Goal: Information Seeking & Learning: Learn about a topic

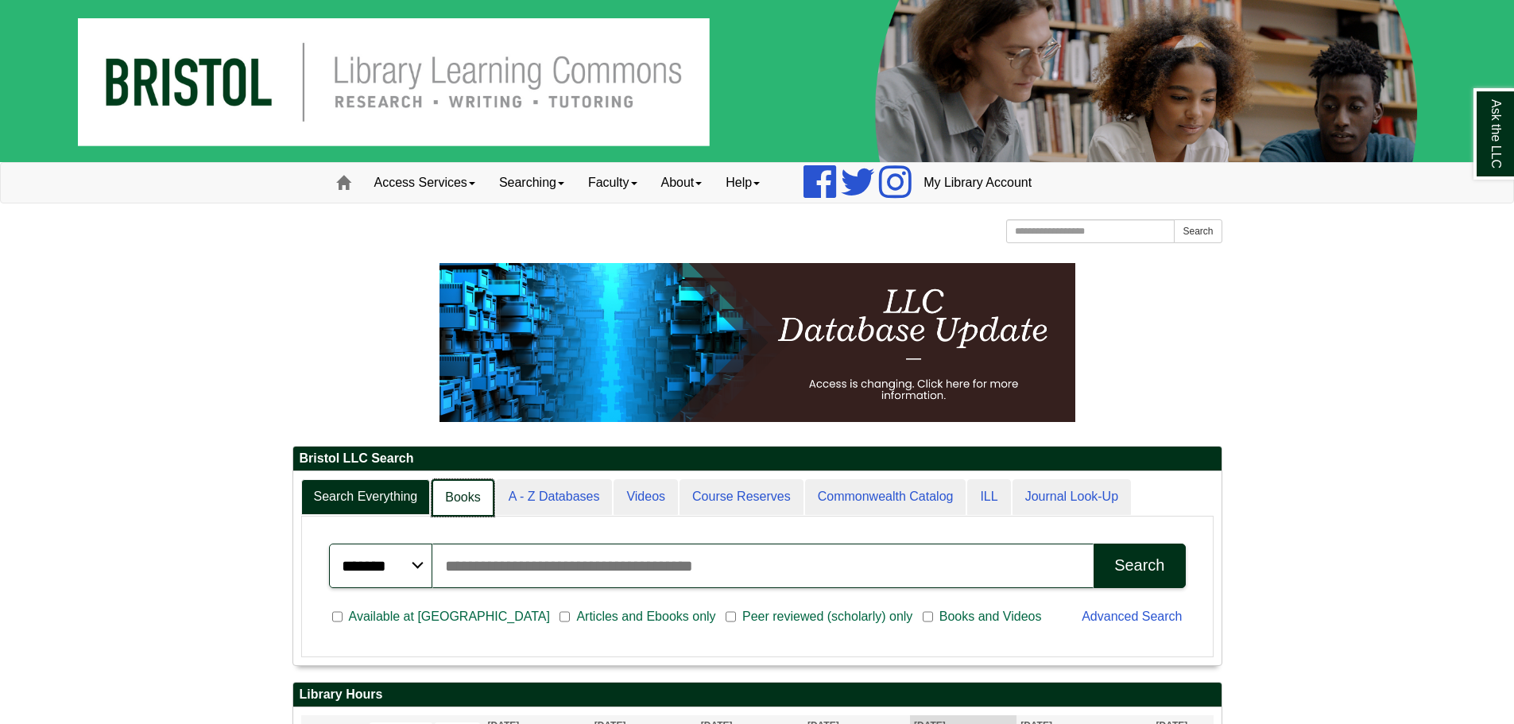
click at [485, 488] on link "Books" at bounding box center [463, 497] width 62 height 37
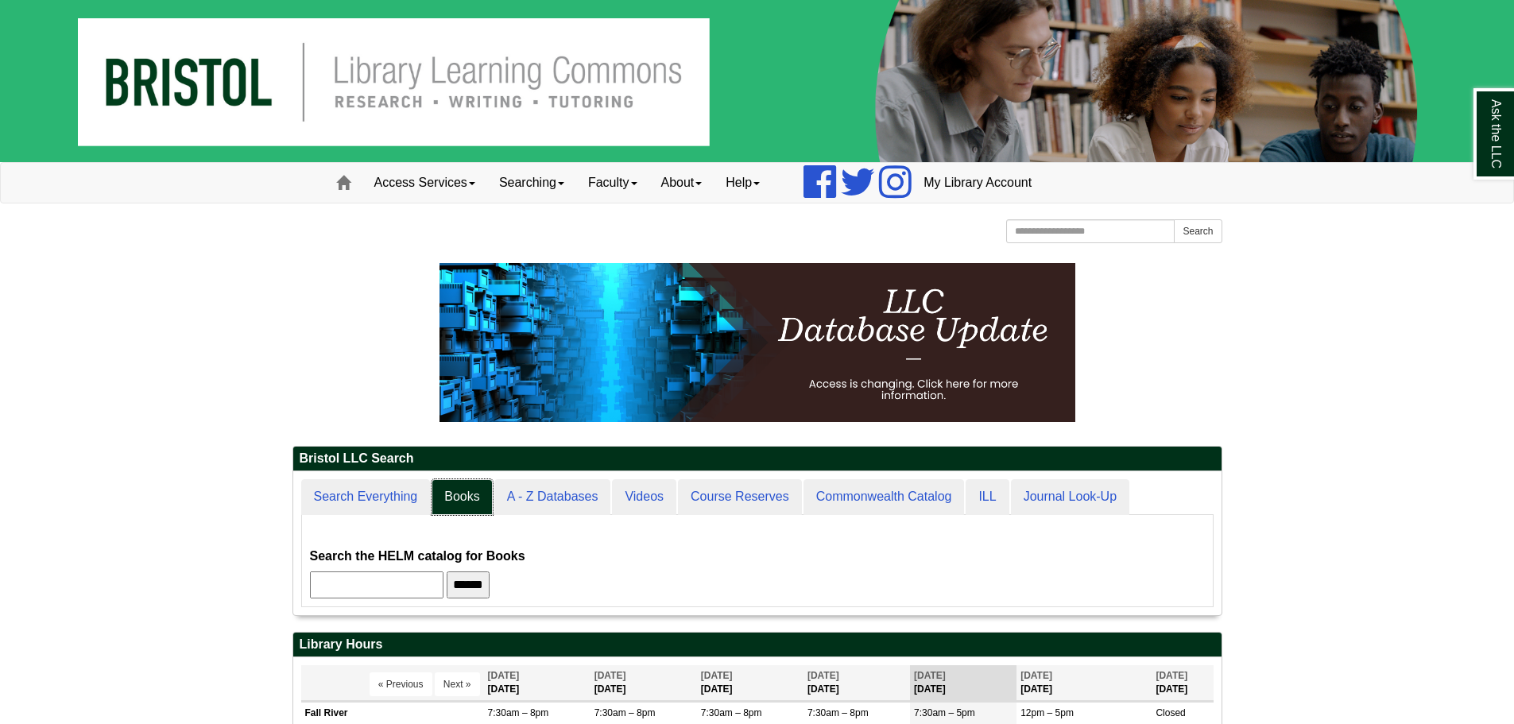
scroll to position [144, 928]
click at [490, 587] on input "******" at bounding box center [468, 585] width 43 height 27
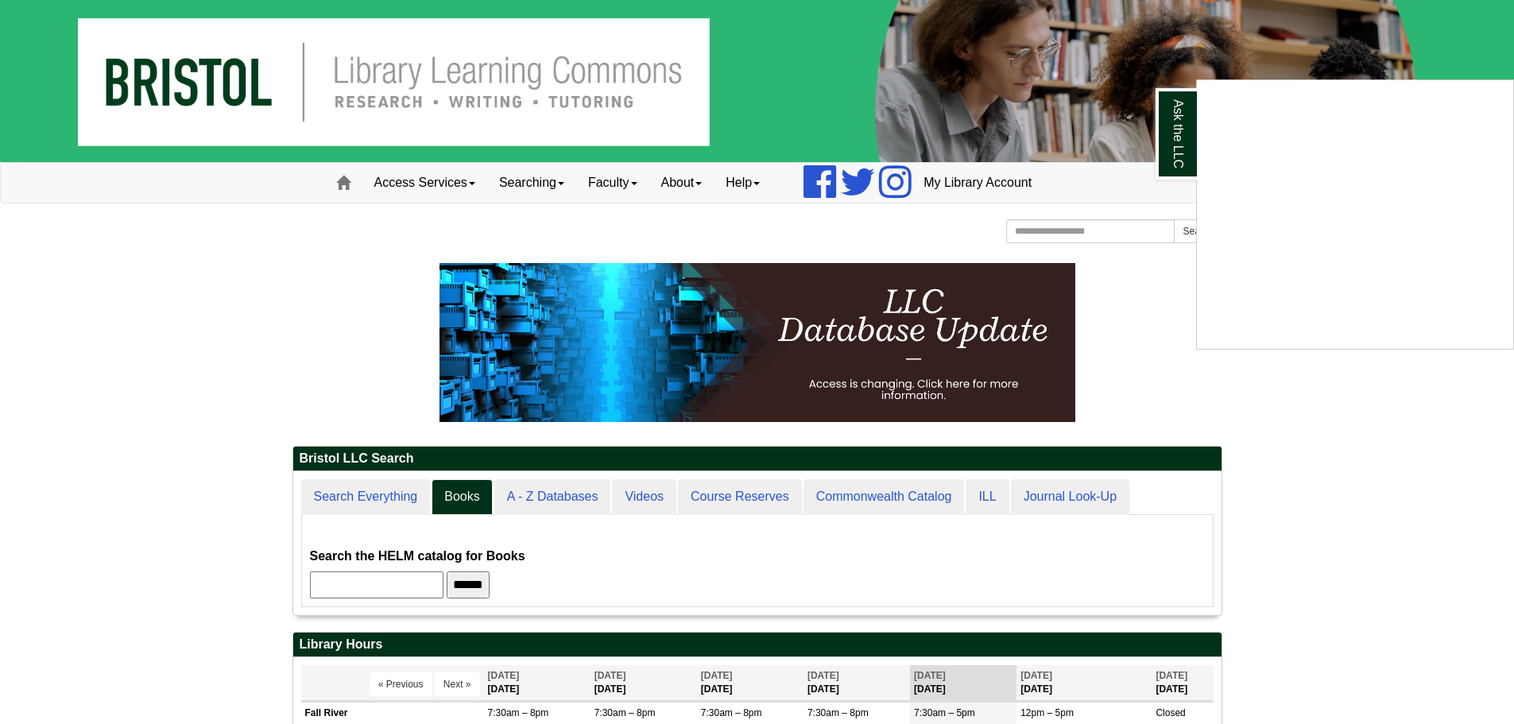
click at [501, 584] on div "Ask the LLC" at bounding box center [757, 362] width 1514 height 724
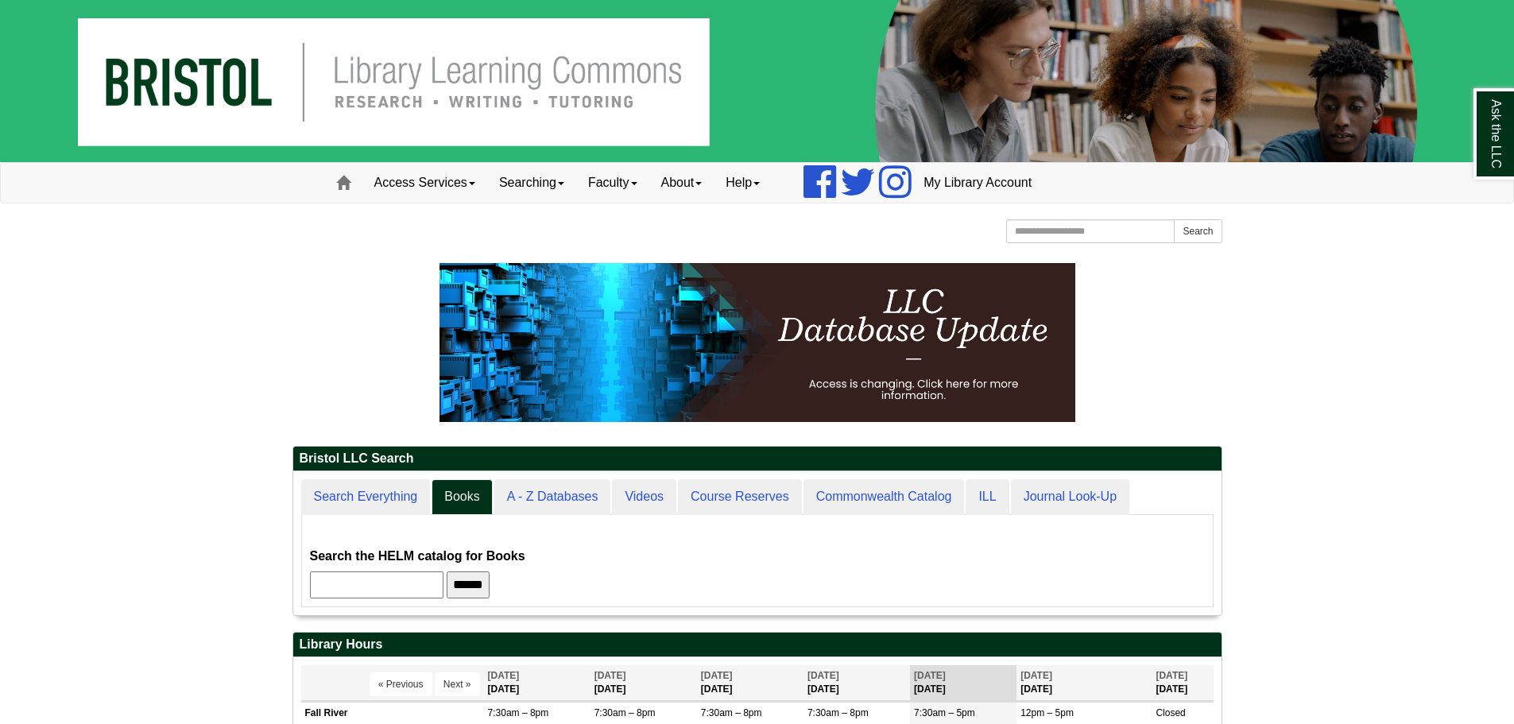
click at [490, 584] on input "******" at bounding box center [468, 585] width 43 height 27
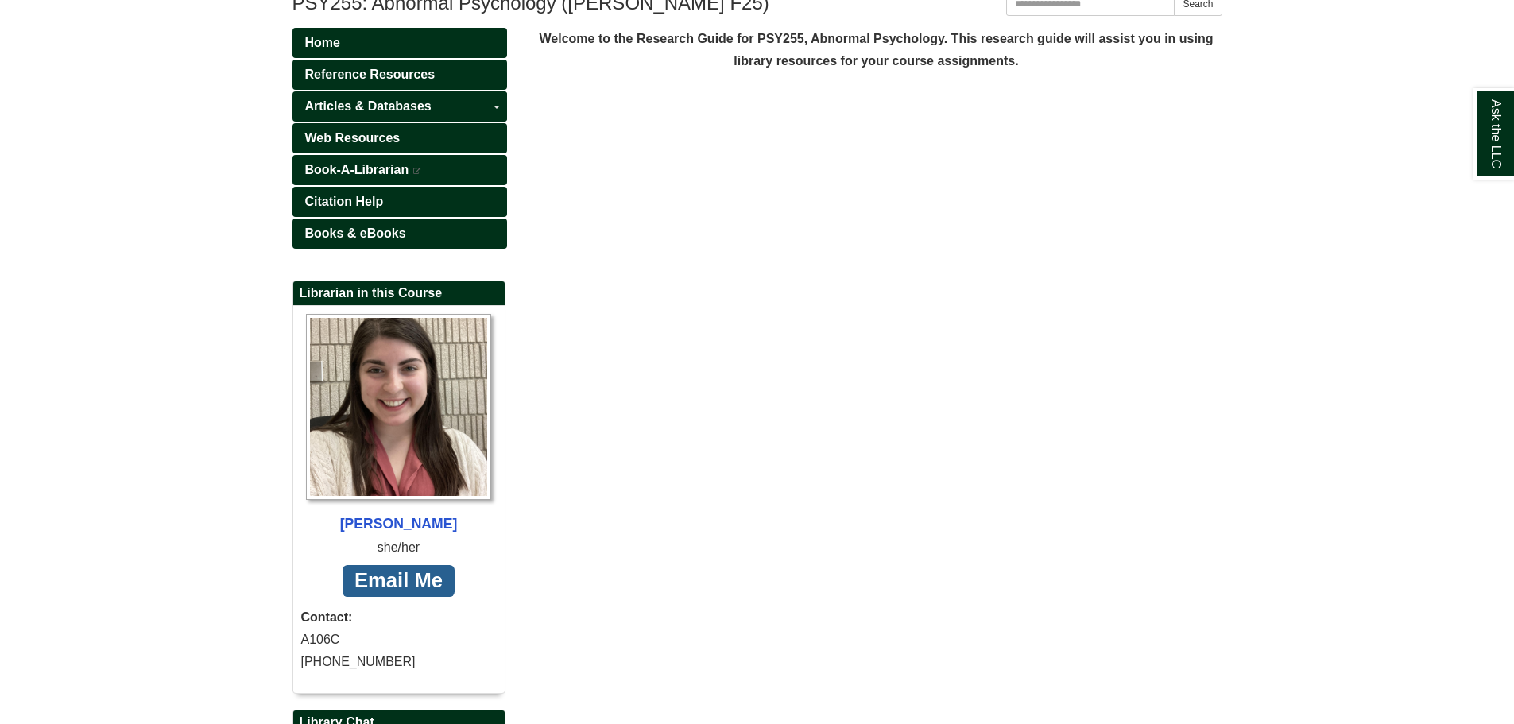
scroll to position [414, 0]
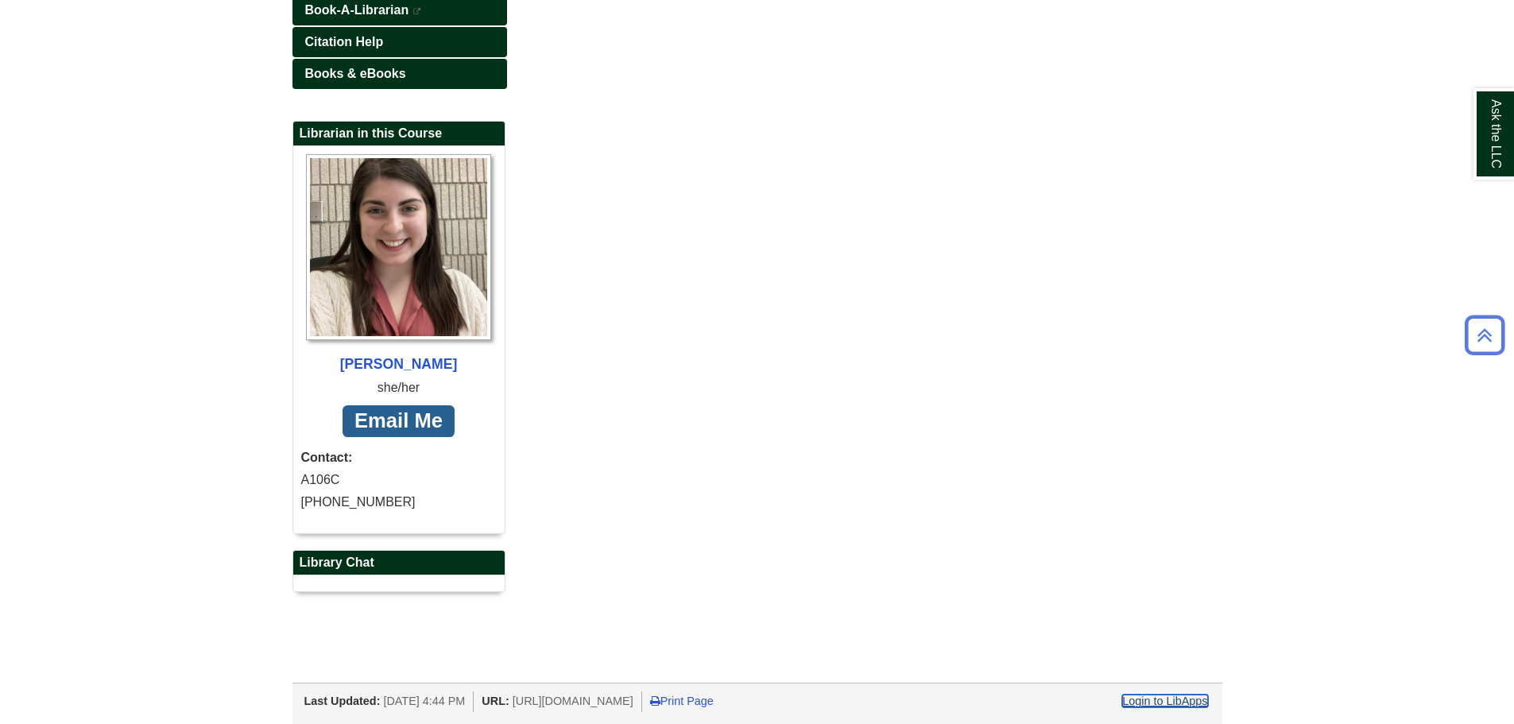
click at [1199, 703] on link "Login to LibApps" at bounding box center [1164, 701] width 85 height 13
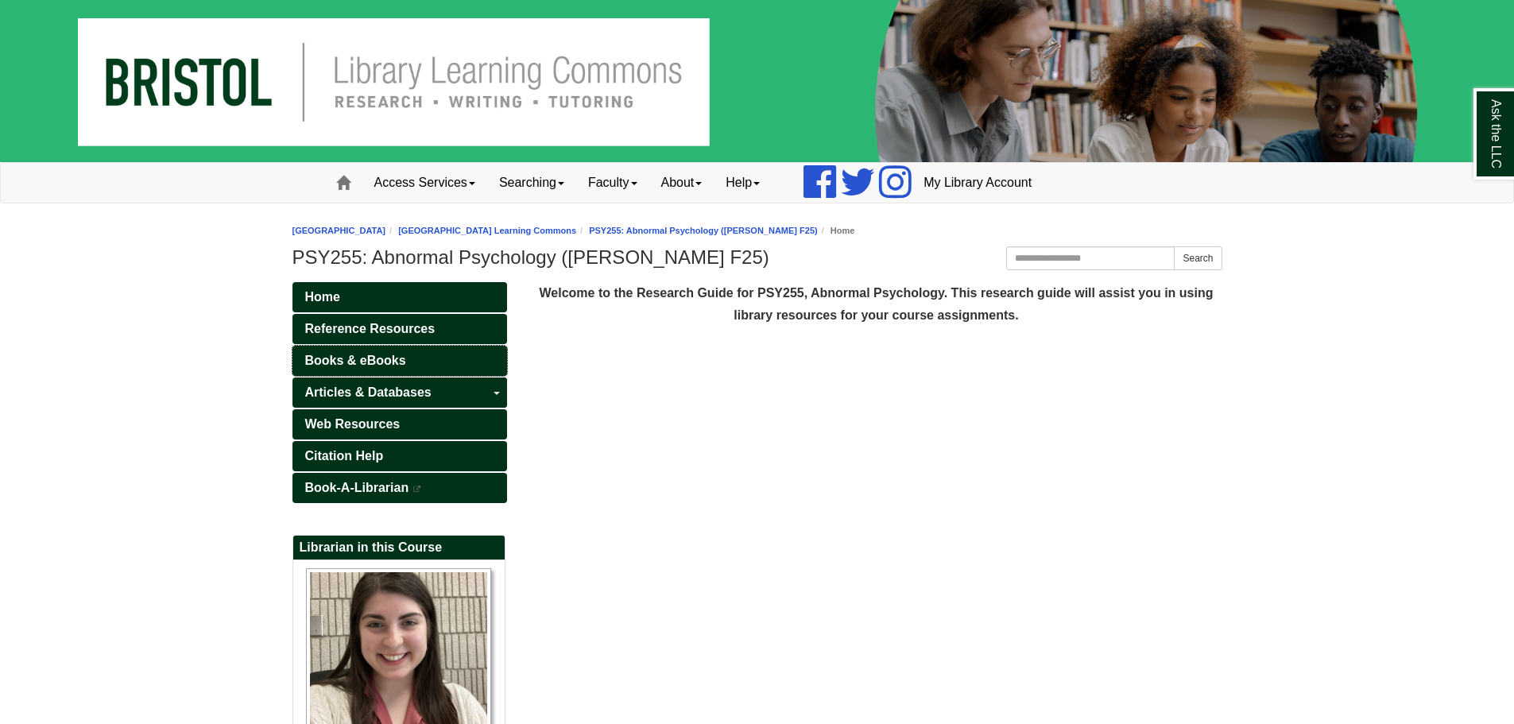
click at [393, 358] on span "Books & eBooks" at bounding box center [355, 361] width 101 height 14
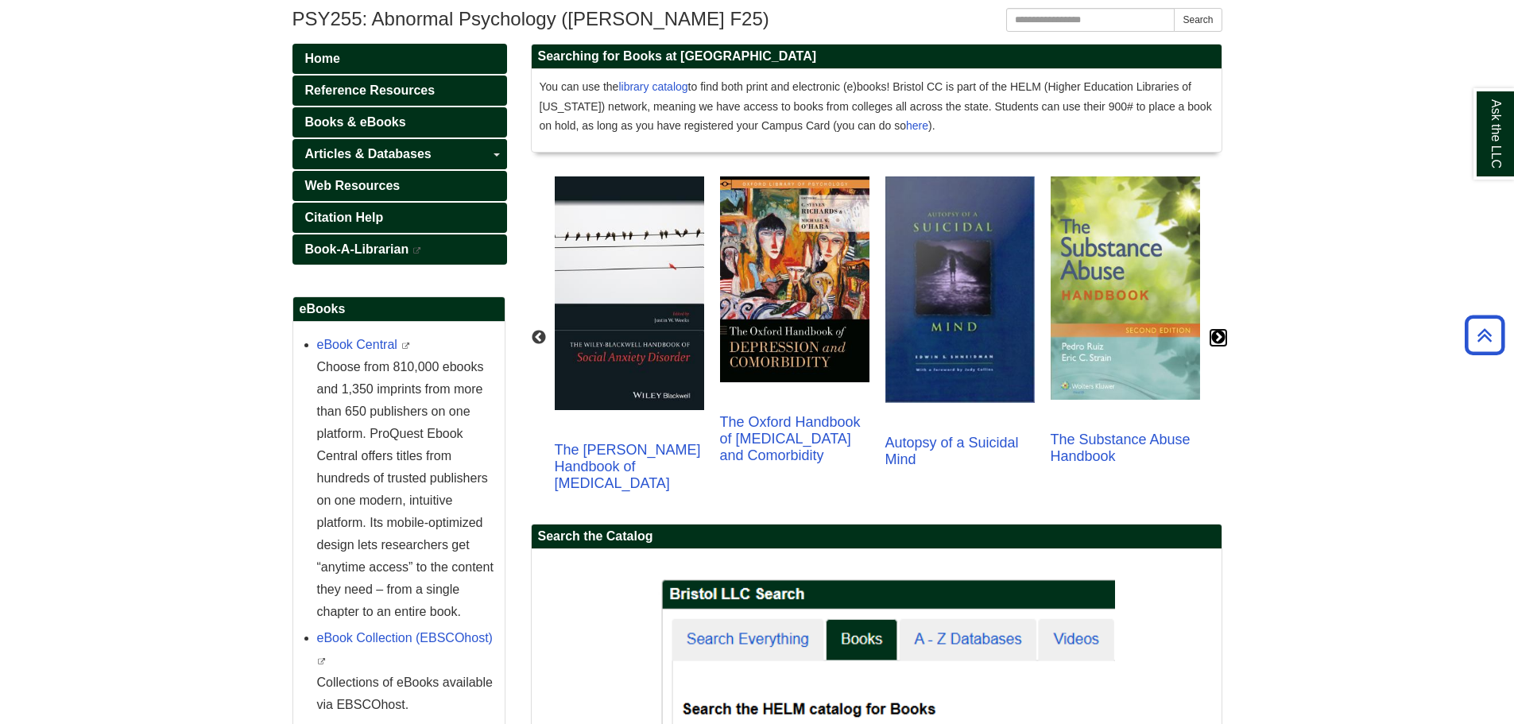
click at [1225, 332] on button "Next" at bounding box center [1219, 338] width 16 height 16
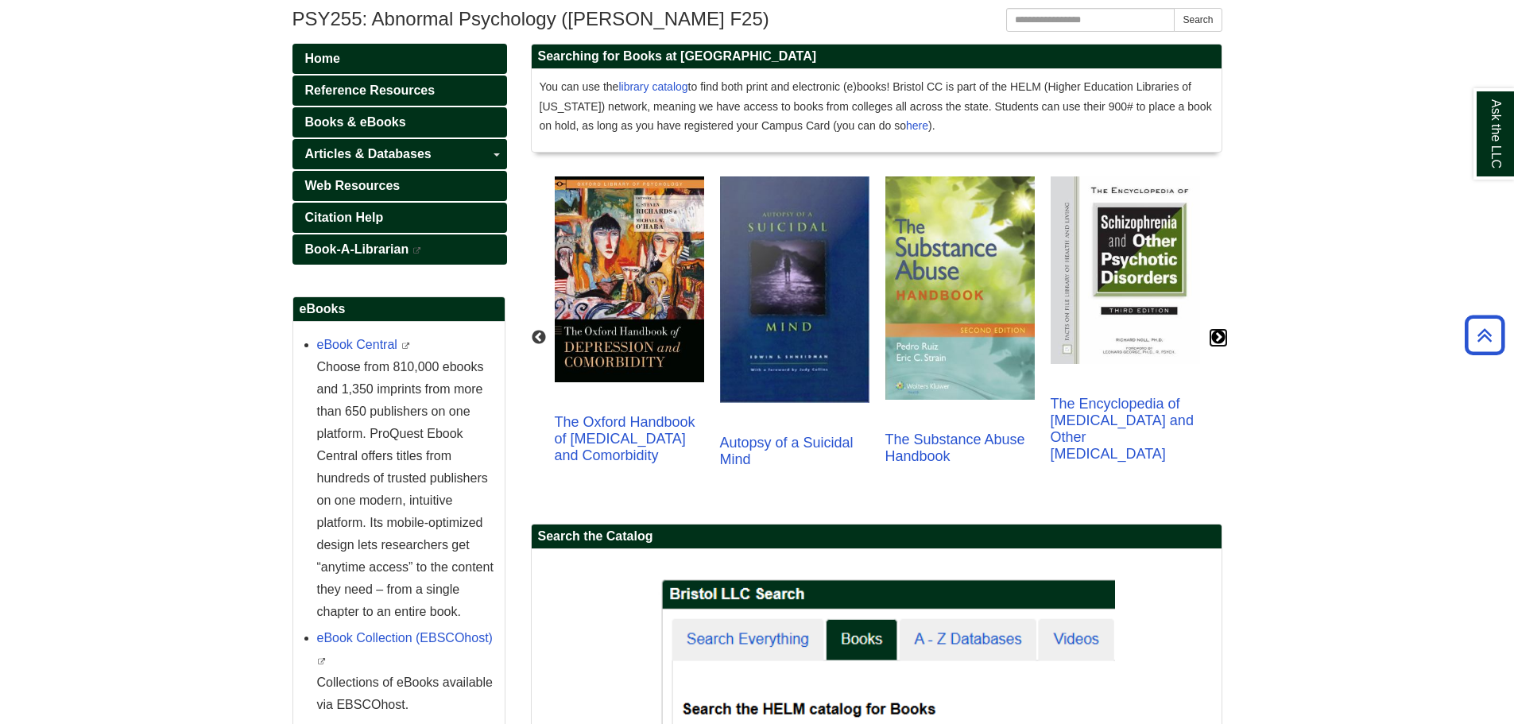
click at [1224, 334] on button "Next" at bounding box center [1219, 338] width 16 height 16
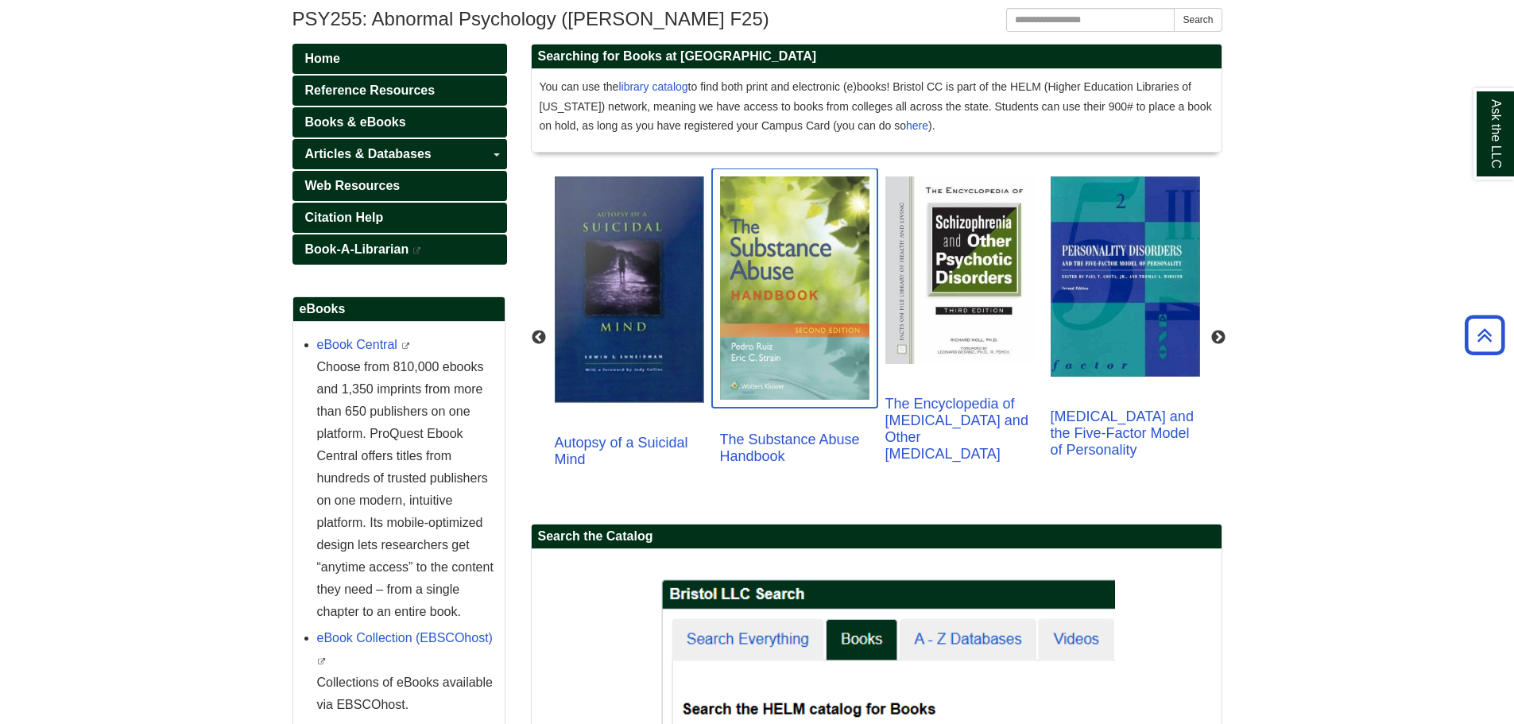
click at [870, 351] on img "slideshow" at bounding box center [794, 289] width 165 height 240
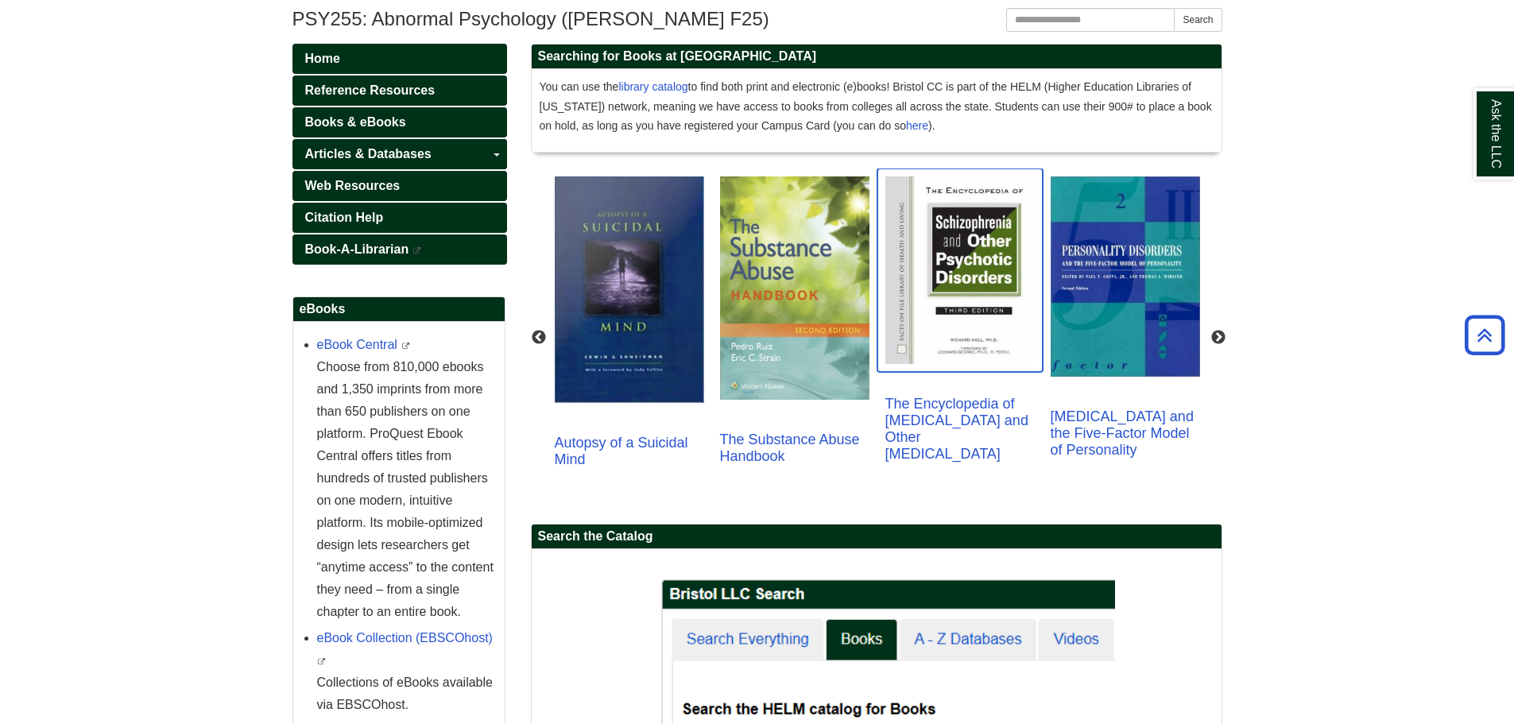
click at [932, 308] on img "slideshow" at bounding box center [960, 270] width 165 height 203
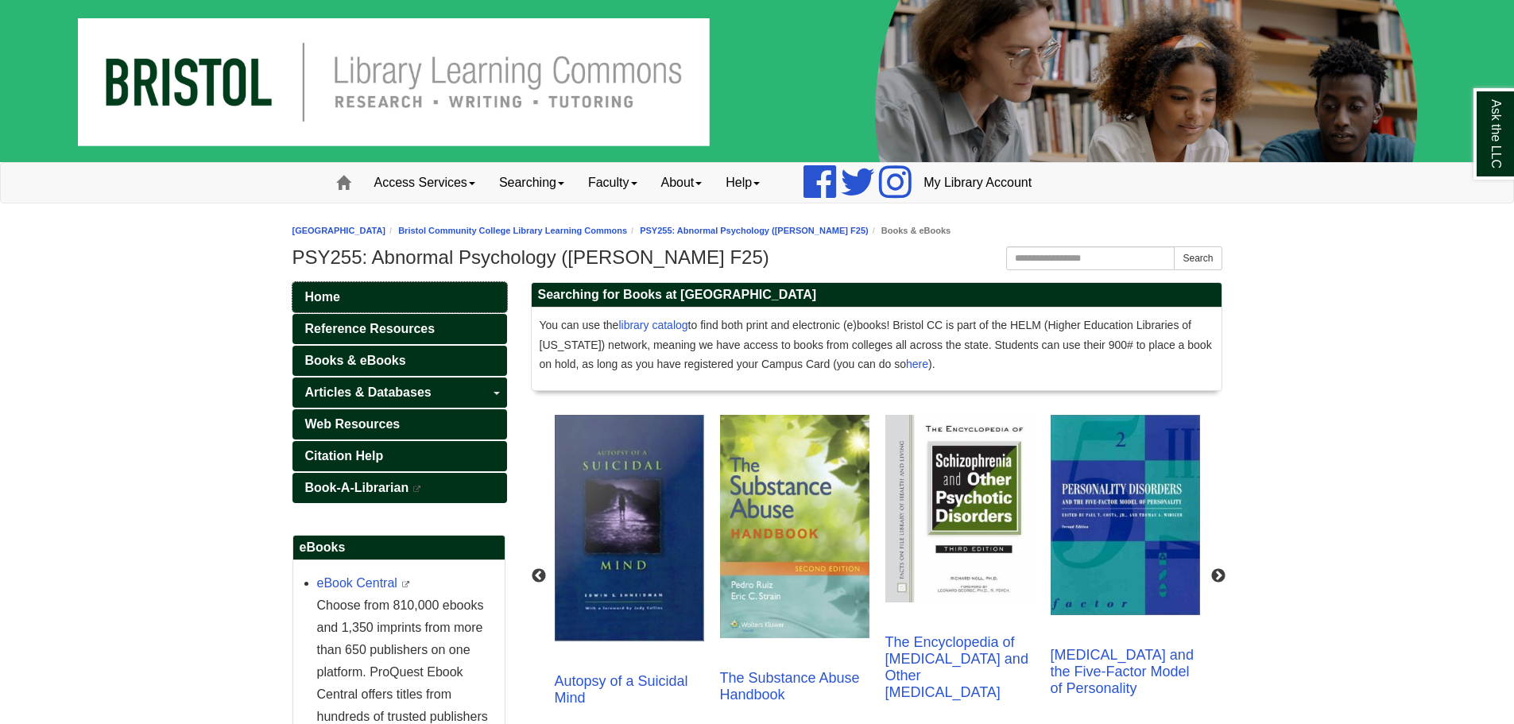
click at [405, 295] on link "Home" at bounding box center [400, 297] width 215 height 30
